Goal: Answer question/provide support

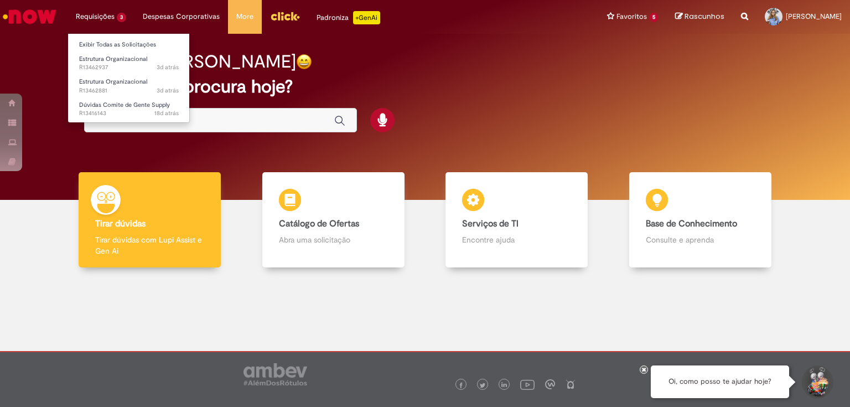
click at [93, 17] on li "Requisições 3 Exibir Todas as Solicitações Estrutura Organizacional 3d atrás 3 …" at bounding box center [100, 16] width 67 height 33
click at [106, 64] on span "3d atrás 3 dias atrás R13462937" at bounding box center [129, 67] width 100 height 9
click at [121, 70] on span "3d atrás 3 dias atrás R13462937" at bounding box center [129, 67] width 100 height 9
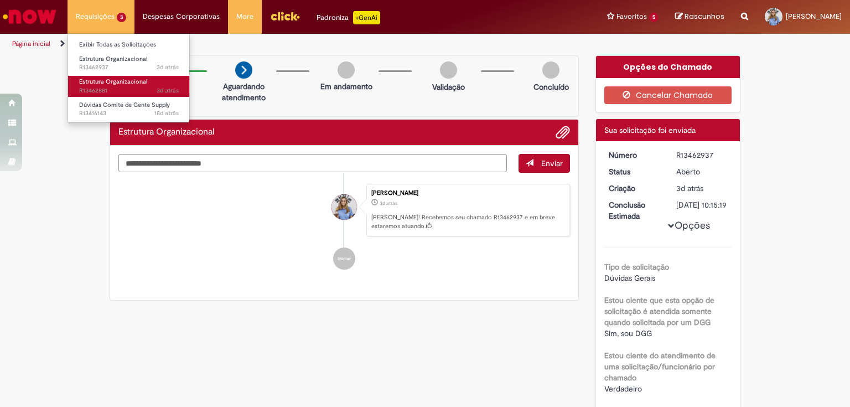
click at [106, 79] on span "Estrutura Organizacional" at bounding box center [113, 81] width 68 height 8
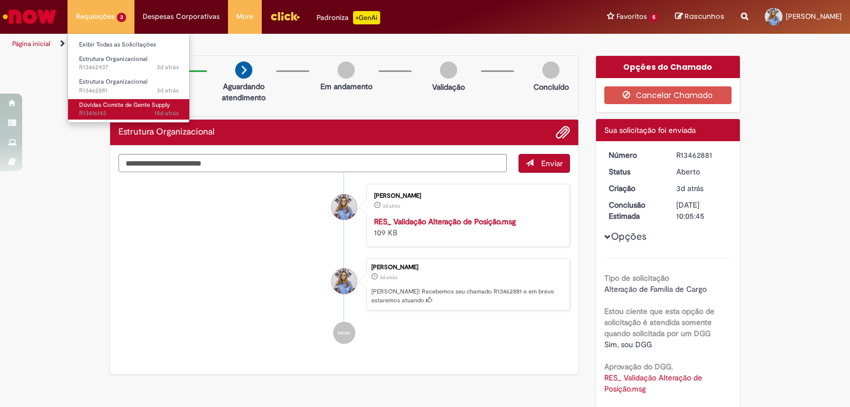
click at [112, 103] on span "Dúvidas Comite de Gente Supply" at bounding box center [124, 105] width 91 height 8
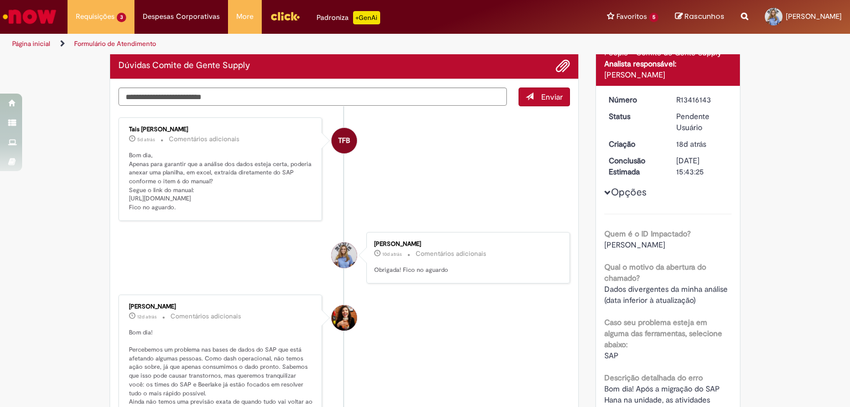
scroll to position [133, 0]
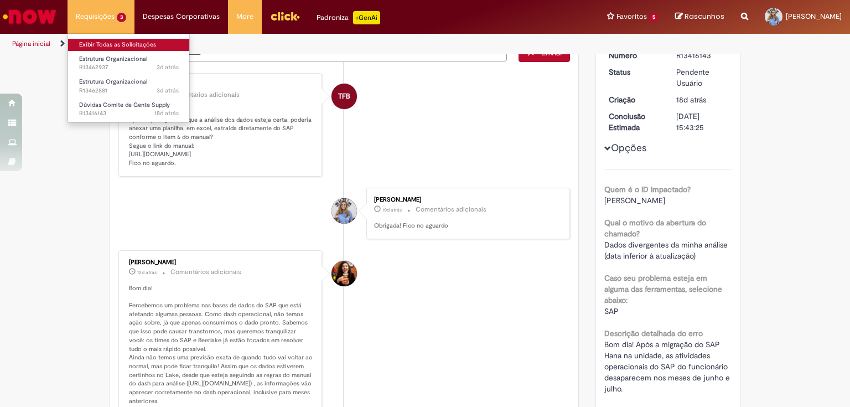
click at [108, 40] on link "Exibir Todas as Solicitações" at bounding box center [129, 45] width 122 height 12
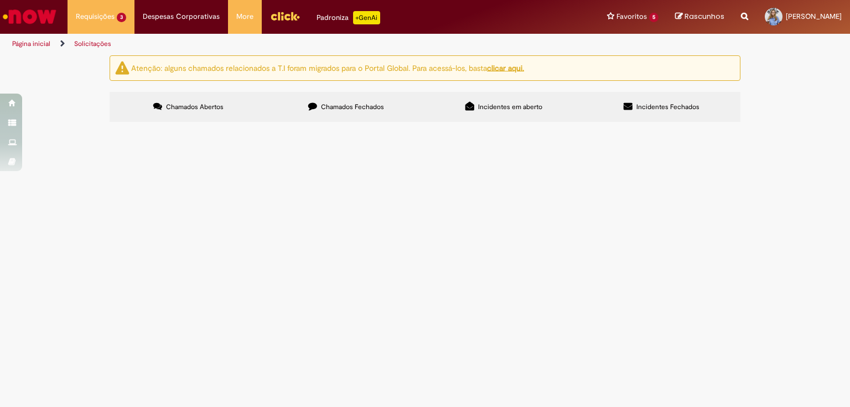
click at [339, 112] on label "Chamados Fechados" at bounding box center [346, 107] width 158 height 30
click at [0, 0] on span "Boa tarde. Estamos tentando inserir o ajuste de Estrutura para o funcionário [P…" at bounding box center [0, 0] width 0 height 0
click at [347, 106] on span "Chamados Fechados" at bounding box center [352, 106] width 63 height 9
click at [0, 0] on span "Bom dia, solicito a movimentação do funcionário [PERSON_NAME] ID 99000394 para …" at bounding box center [0, 0] width 0 height 0
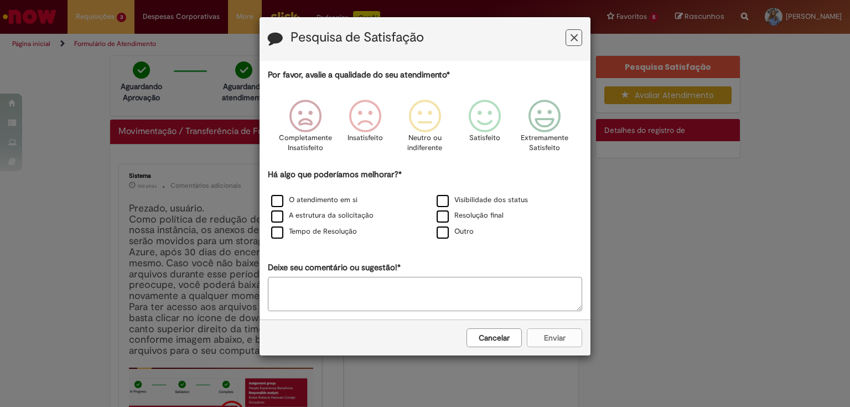
click at [573, 40] on icon "Feedback" at bounding box center [573, 38] width 7 height 12
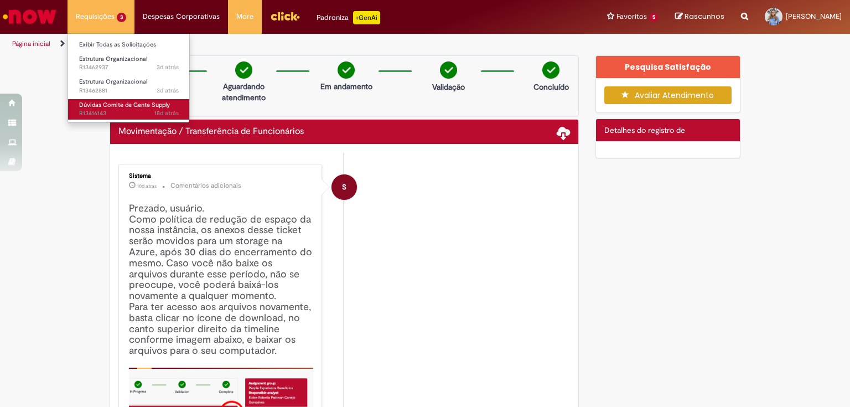
click at [106, 105] on span "Dúvidas Comite de Gente Supply" at bounding box center [124, 105] width 91 height 8
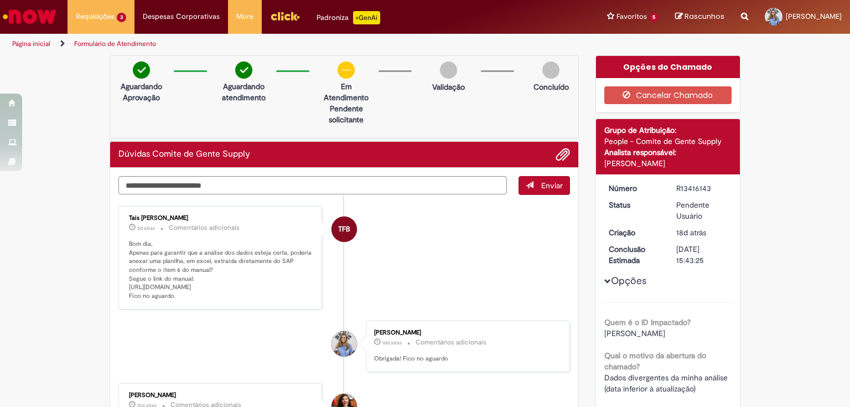
drag, startPoint x: 124, startPoint y: 285, endPoint x: 289, endPoint y: 285, distance: 164.8
click at [289, 285] on div "Tais [PERSON_NAME] 5d atrás 5 dias atrás Comentários adicionais Bom dia, Apenas…" at bounding box center [220, 257] width 197 height 97
copy p "[URL][DOMAIN_NAME]"
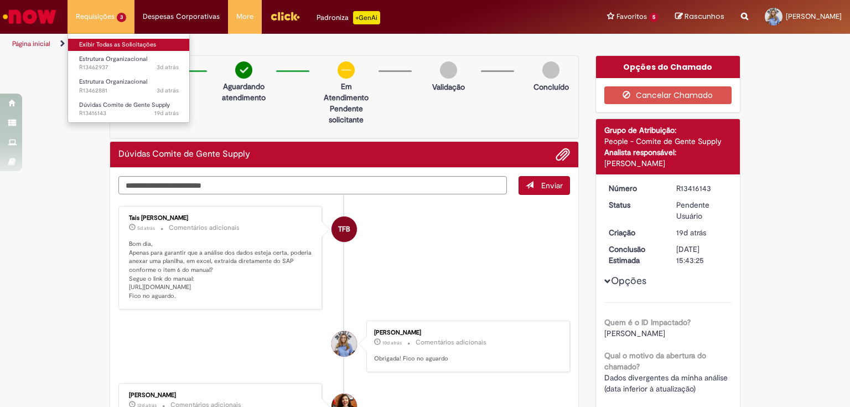
click at [103, 42] on link "Exibir Todas as Solicitações" at bounding box center [129, 45] width 122 height 12
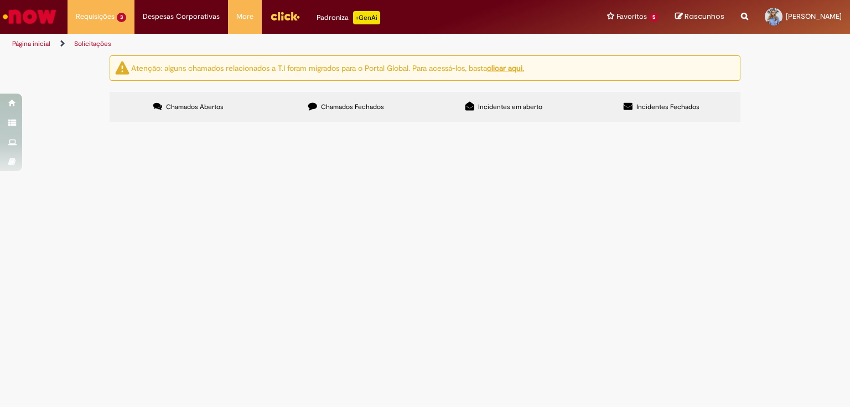
click at [321, 100] on label "Chamados Fechados" at bounding box center [346, 107] width 158 height 30
click at [0, 0] on td "Bom dia, solicito a movimentação do funcionário [PERSON_NAME] ID 99000394 para …" at bounding box center [0, 0] width 0 height 0
click at [0, 0] on span "Movimentação / Transferência de Funcionários" at bounding box center [0, 0] width 0 height 0
click at [0, 0] on span "Bom dia, solicito a movimentação do funcionário [PERSON_NAME] ID 99000394 para …" at bounding box center [0, 0] width 0 height 0
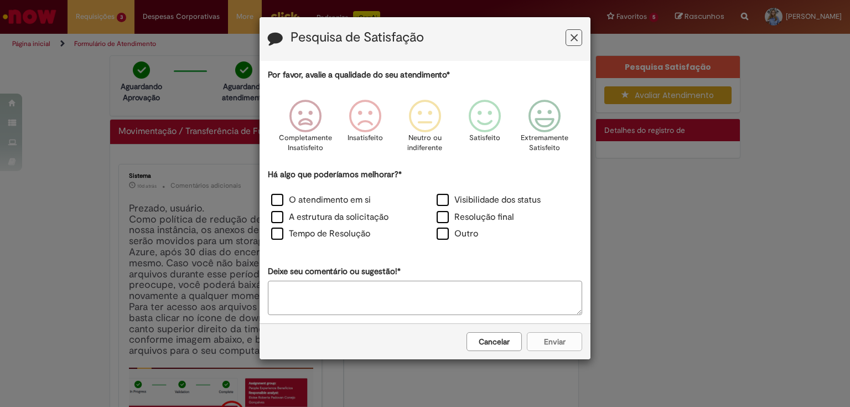
click at [574, 44] on button "Feedback" at bounding box center [573, 37] width 17 height 17
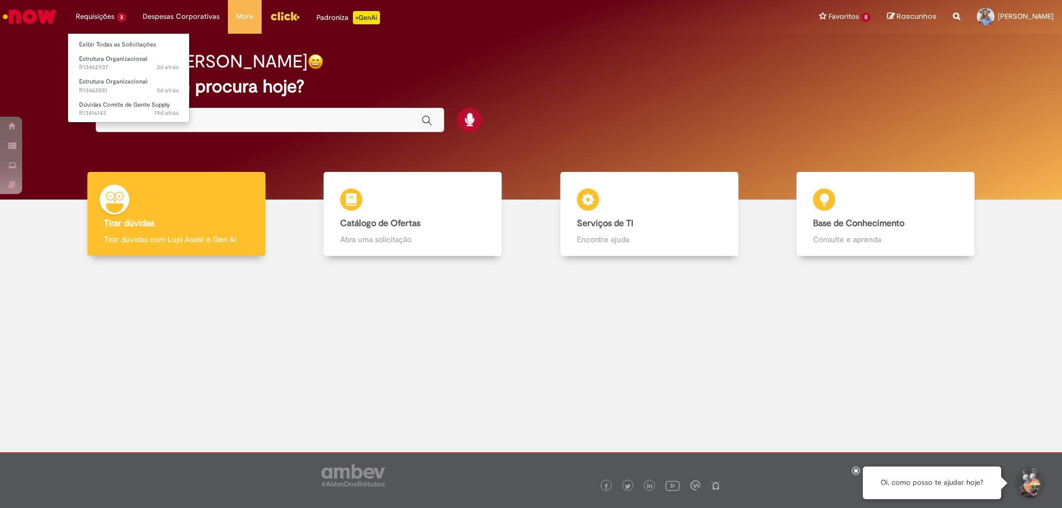
click at [106, 11] on li "Requisições 3 Exibir Todas as Solicitações Estrutura Organizacional 3d atrás 3 …" at bounding box center [100, 16] width 67 height 33
click at [123, 97] on li "Dúvidas Comite de Gente Supply 19d atrás 19 dias atrás R13416143" at bounding box center [129, 108] width 122 height 23
click at [124, 103] on span "Dúvidas Comite de Gente Supply" at bounding box center [124, 105] width 91 height 8
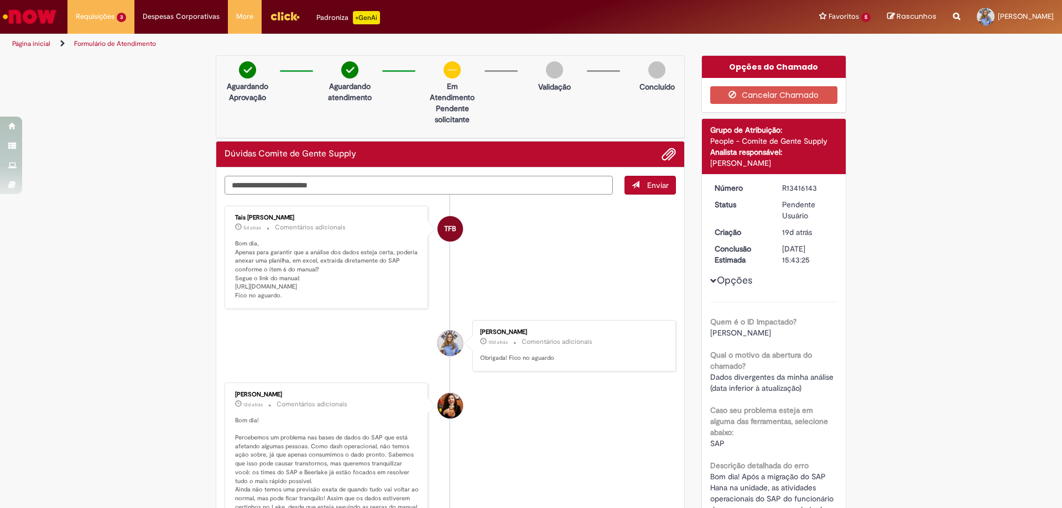
click at [444, 189] on textarea "Digite sua mensagem aqui..." at bounding box center [419, 185] width 388 height 19
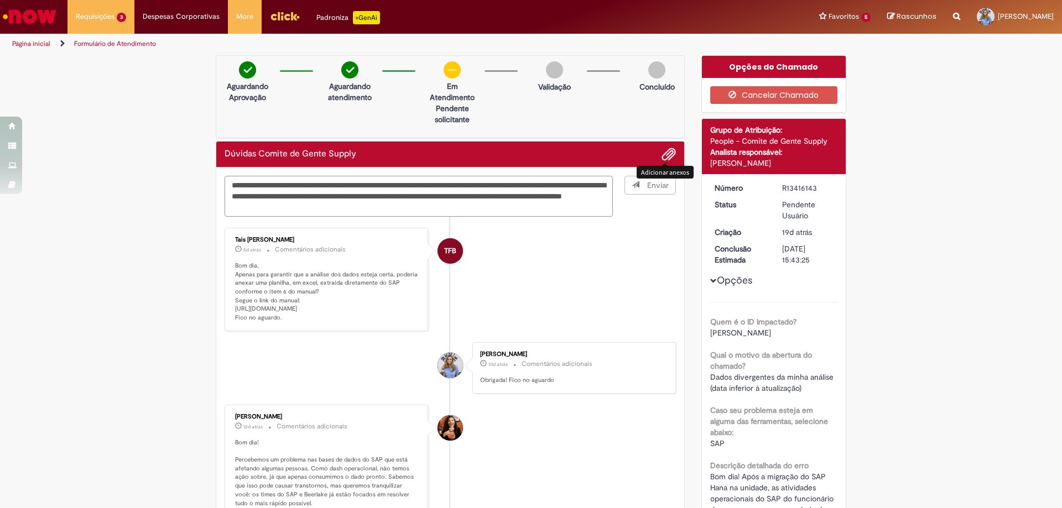
type textarea "**********"
click at [663, 157] on span "Adicionar anexos" at bounding box center [668, 154] width 13 height 13
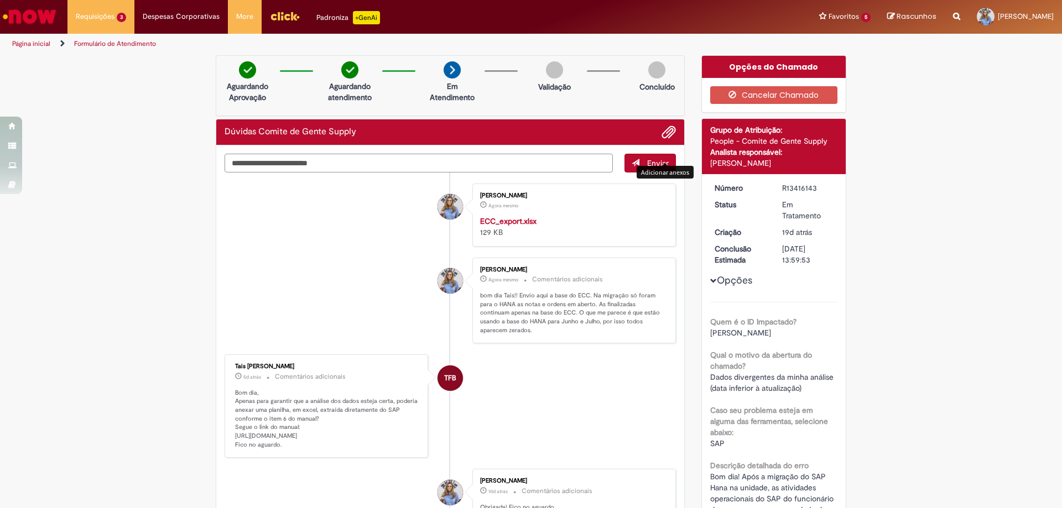
click at [422, 161] on textarea "Digite sua mensagem aqui..." at bounding box center [419, 163] width 388 height 19
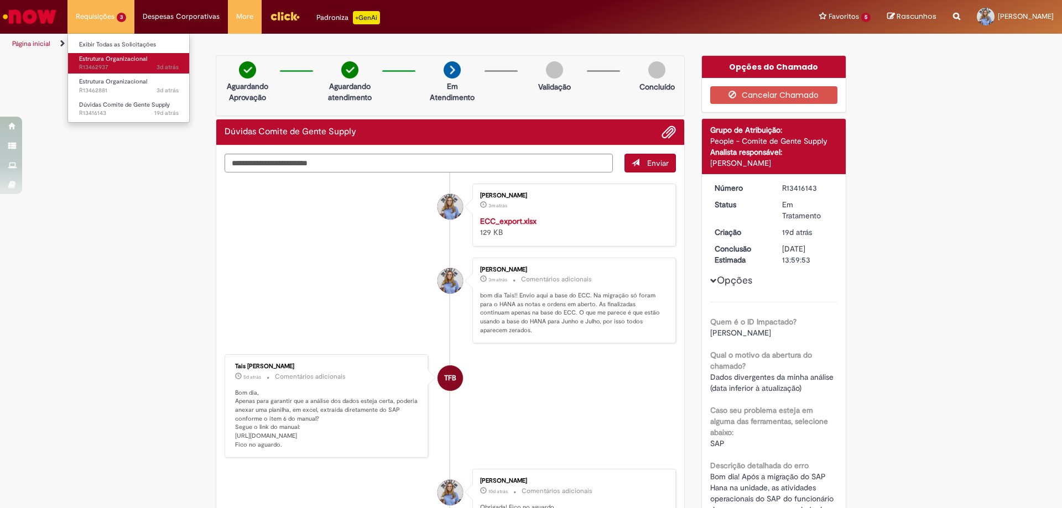
click at [101, 58] on span "Estrutura Organizacional" at bounding box center [113, 59] width 68 height 8
